Goal: Subscribe to service/newsletter

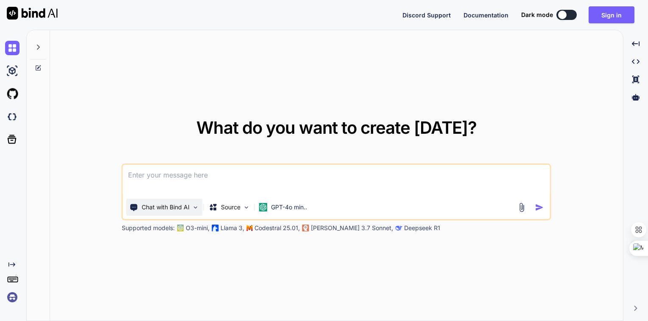
click at [196, 207] on img at bounding box center [195, 207] width 7 height 7
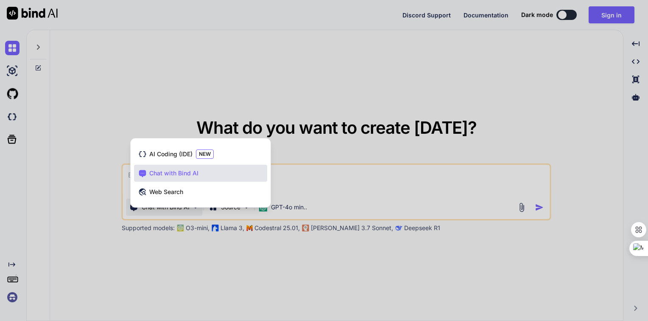
click at [189, 171] on span "Chat with Bind AI" at bounding box center [173, 173] width 49 height 8
type textarea "x"
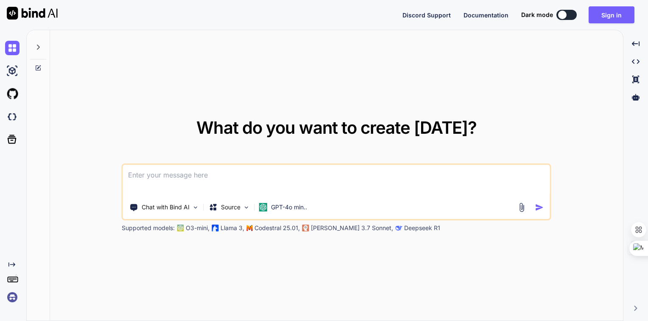
paste textarea
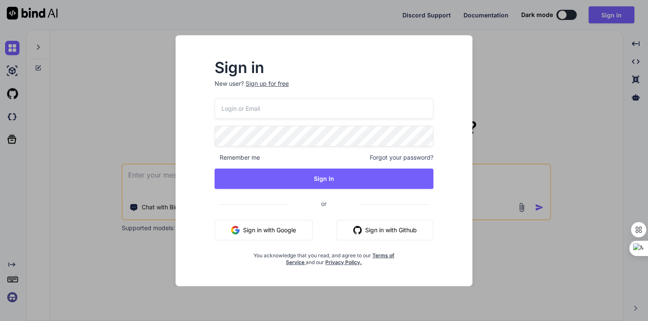
click at [271, 227] on button "Sign in with Google" at bounding box center [264, 230] width 98 height 20
click at [255, 228] on button "Sign in with Google" at bounding box center [264, 230] width 98 height 20
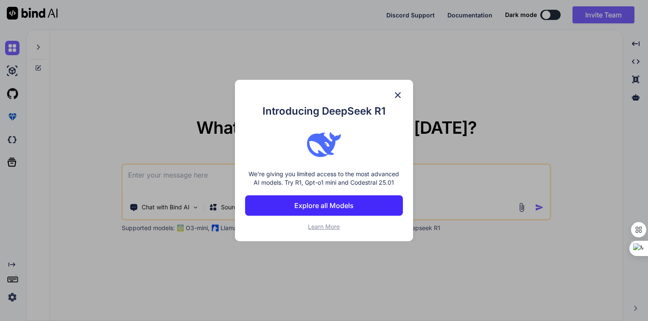
type textarea "x"
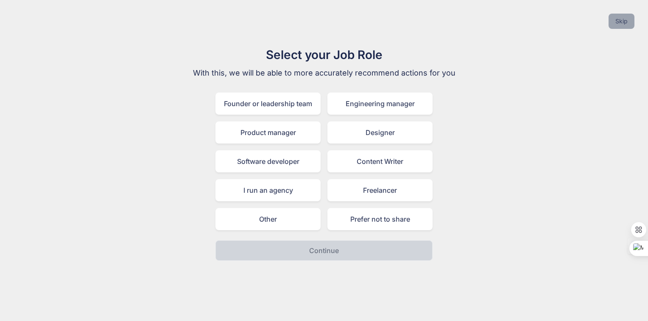
click at [622, 25] on button "Skip" at bounding box center [622, 21] width 26 height 15
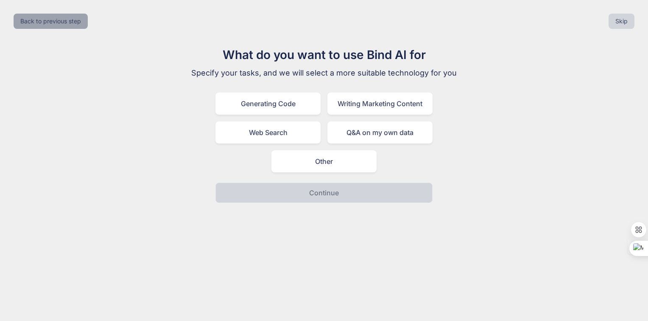
click at [49, 20] on button "Back to previous step" at bounding box center [51, 21] width 74 height 15
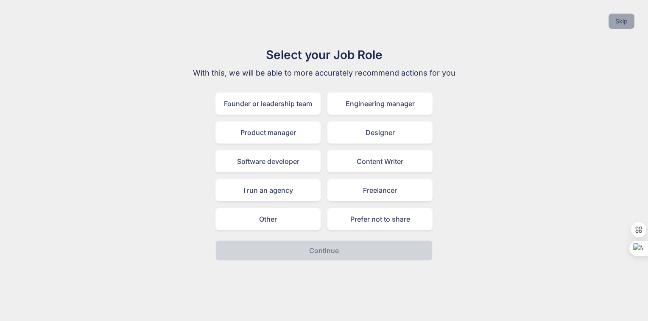
click at [623, 21] on button "Skip" at bounding box center [622, 21] width 26 height 15
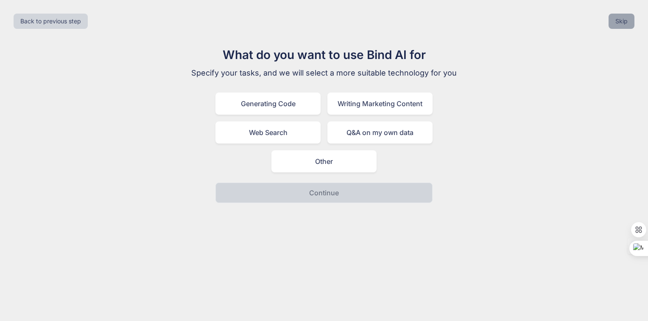
click at [623, 21] on button "Skip" at bounding box center [622, 21] width 26 height 15
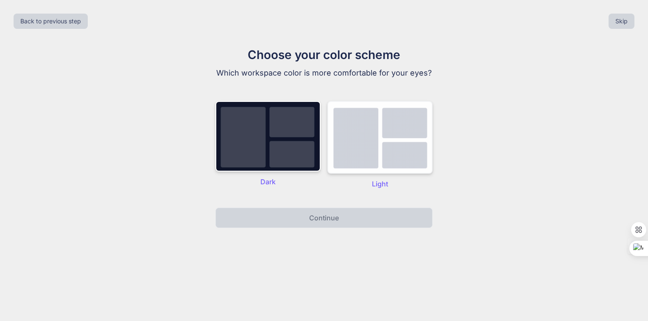
click at [351, 133] on img at bounding box center [380, 137] width 105 height 73
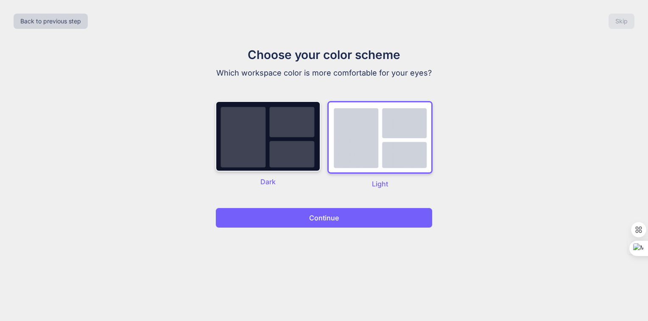
click at [255, 143] on img at bounding box center [268, 136] width 105 height 70
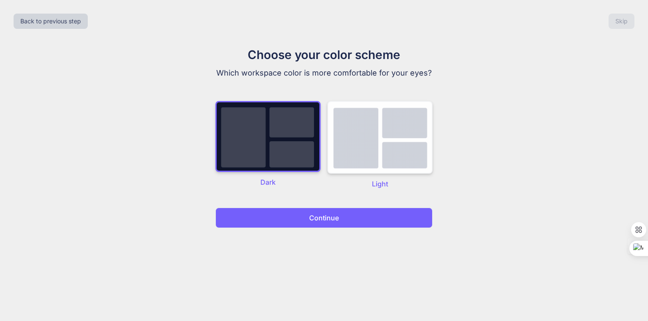
click at [358, 148] on img at bounding box center [380, 137] width 105 height 73
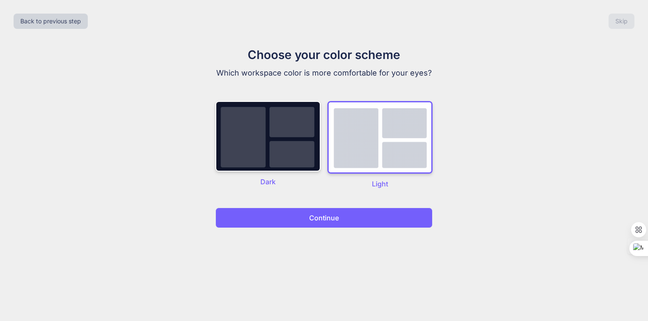
click at [343, 214] on button "Continue" at bounding box center [324, 217] width 217 height 20
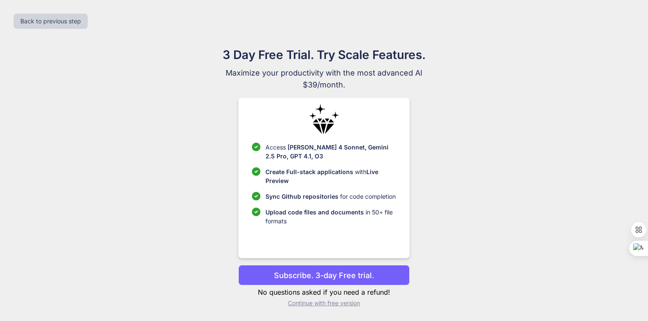
click at [352, 274] on p "Subscribe. 3-day Free trial." at bounding box center [324, 274] width 100 height 11
click at [307, 147] on span "[PERSON_NAME] 4 Sonnet, Gemini 2.5 Pro, GPT 4.1, O3" at bounding box center [327, 151] width 123 height 16
click at [285, 276] on p "Subscribe. 3-day Free trial." at bounding box center [324, 274] width 100 height 11
